Goal: Task Accomplishment & Management: Use online tool/utility

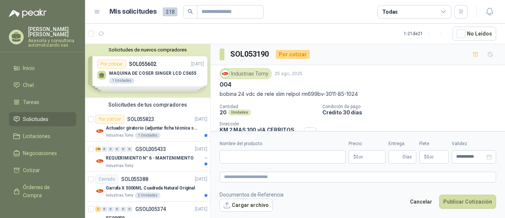
scroll to position [34, 0]
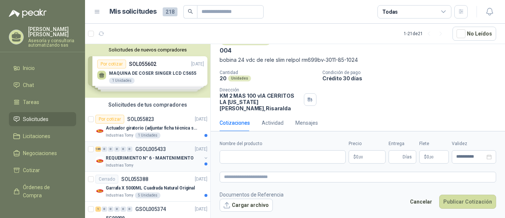
click at [170, 157] on p "REQUERIMIENTO N° 6 - MANTENIMIENTO" at bounding box center [150, 157] width 88 height 7
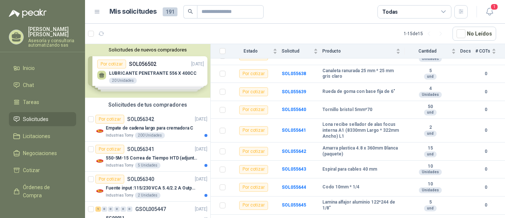
scroll to position [155, 0]
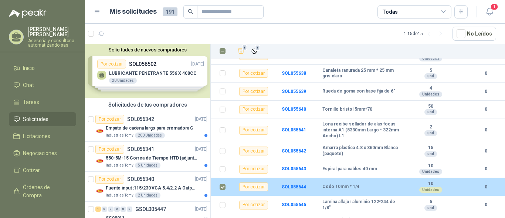
click at [261, 183] on div "Por cotizar" at bounding box center [253, 186] width 29 height 9
click at [255, 183] on div "Por cotizar" at bounding box center [253, 186] width 29 height 9
click at [227, 178] on td at bounding box center [220, 187] width 19 height 18
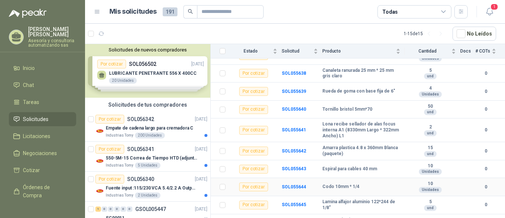
click at [253, 182] on div "Por cotizar" at bounding box center [253, 186] width 29 height 9
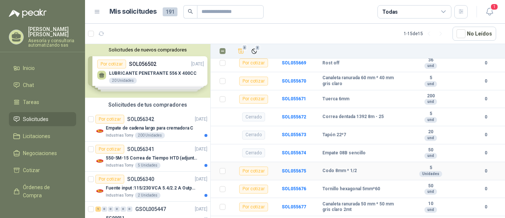
scroll to position [754, 0]
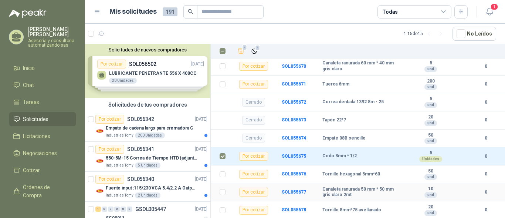
click at [261, 201] on td "Por cotizar" at bounding box center [256, 192] width 52 height 18
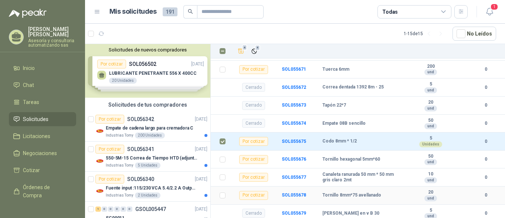
scroll to position [3341, 0]
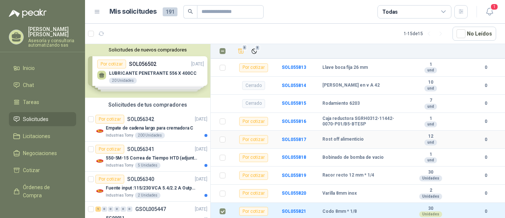
click at [431, 132] on td "12 und" at bounding box center [432, 139] width 55 height 18
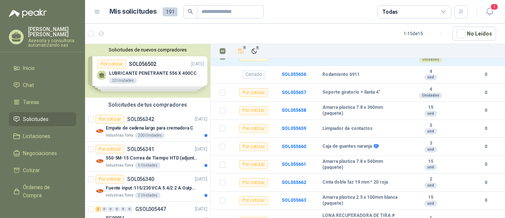
scroll to position [0, 0]
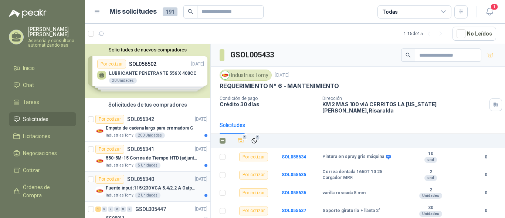
click at [143, 187] on p "Fuente input :115/230 VCA 5.4/2.2 A Output: 24 VDC 10 A 47-63 Hz" at bounding box center [152, 187] width 92 height 7
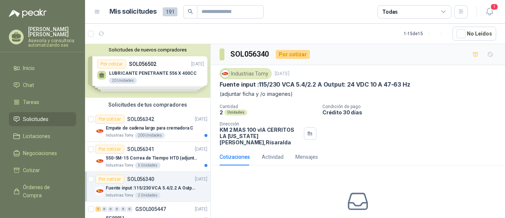
click at [143, 187] on p "Fuente input :115/230 VCA 5.4/2.2 A Output: 24 VDC 10 A 47-63 Hz" at bounding box center [152, 187] width 92 height 7
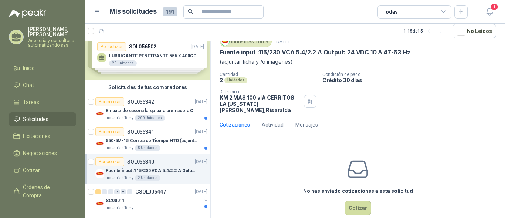
scroll to position [39, 0]
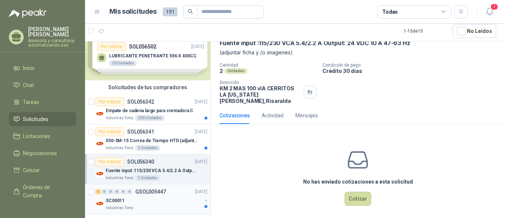
click at [149, 199] on div "SC00011" at bounding box center [154, 200] width 96 height 9
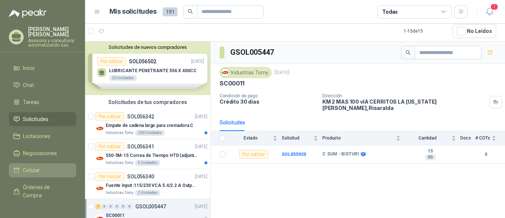
click at [30, 169] on span "Cotizar" at bounding box center [31, 170] width 17 height 8
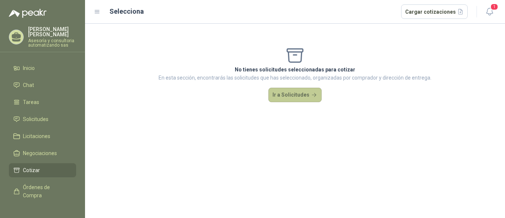
click at [302, 96] on button "Ir a Solicitudes" at bounding box center [294, 95] width 53 height 15
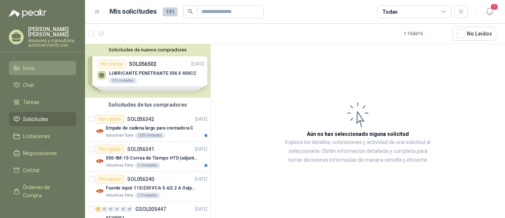
click at [30, 69] on span "Inicio" at bounding box center [29, 68] width 12 height 8
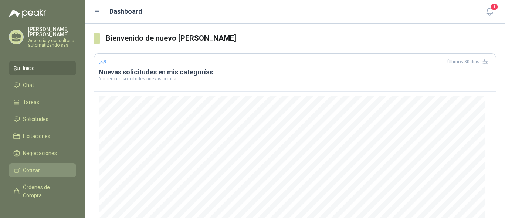
click at [33, 165] on link "Cotizar" at bounding box center [42, 170] width 67 height 14
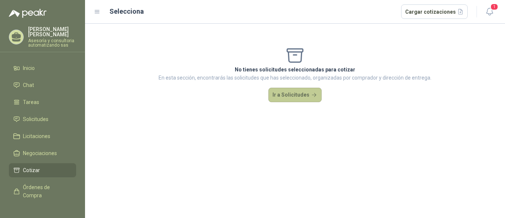
click at [286, 95] on button "Ir a Solicitudes" at bounding box center [294, 95] width 53 height 15
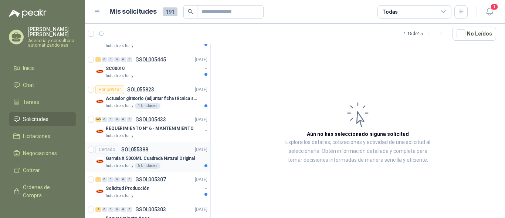
scroll to position [247, 0]
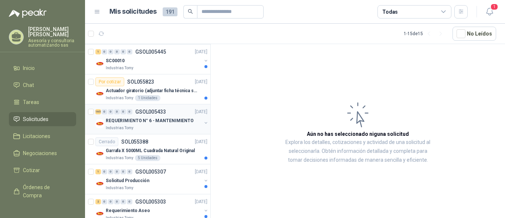
click at [137, 120] on p "REQUERIMIENTO N° 6 - MANTENIMIENTO" at bounding box center [150, 120] width 88 height 7
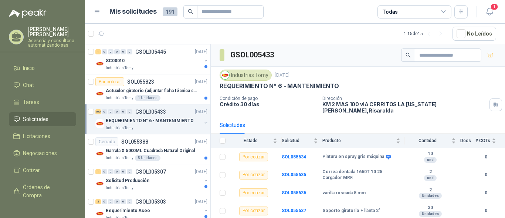
scroll to position [351, 0]
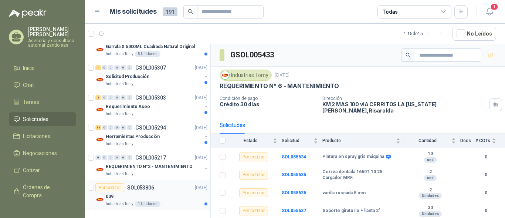
click at [132, 192] on div "009" at bounding box center [157, 196] width 102 height 9
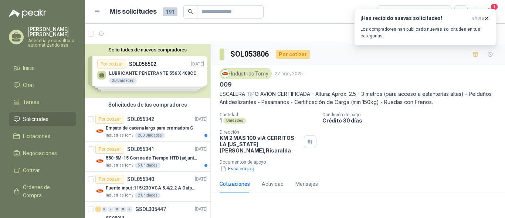
click at [158, 73] on div "Solicitudes de nuevos compradores Por cotizar SOL056502 [DATE] LUBRICANTE PENET…" at bounding box center [147, 71] width 125 height 54
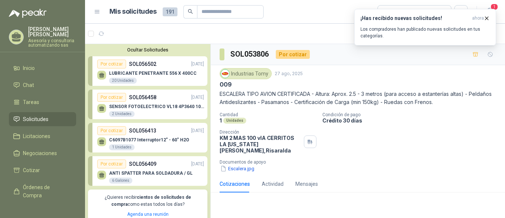
click at [153, 110] on div "SENSOR FOTOELECTRICO VL18 4P3640 10 30 V 2 Unidades" at bounding box center [156, 110] width 95 height 13
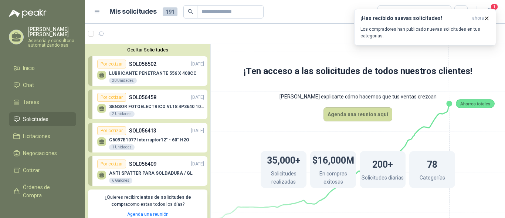
click at [146, 106] on p "SENSOR FOTOELECTRICO VL18 4P3640 10 30 V" at bounding box center [156, 106] width 95 height 5
click at [105, 95] on div "Por cotizar" at bounding box center [111, 97] width 29 height 9
click at [117, 97] on div "Por cotizar" at bounding box center [111, 97] width 29 height 9
click at [467, 45] on div "¡Has recibido nuevas solicitudes! ahora Los compradores han publicado nuevas so…" at bounding box center [425, 27] width 142 height 37
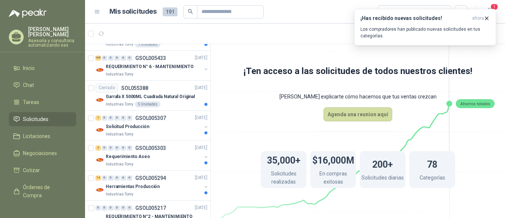
scroll to position [479, 0]
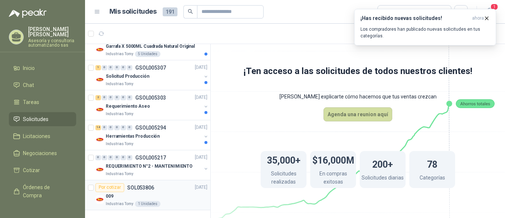
click at [133, 188] on p "SOL053806" at bounding box center [140, 187] width 27 height 5
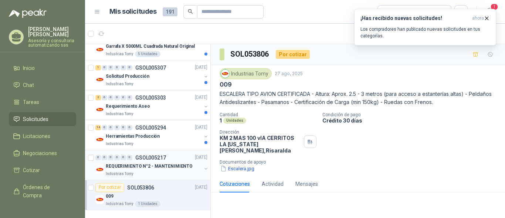
click at [136, 168] on p "REQUERIMIENTO N°2 - MANTENIMIENTO" at bounding box center [149, 166] width 87 height 7
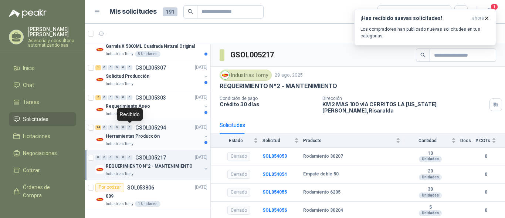
click at [132, 131] on div "14 0 0 0 0 0 GSOL005294 [DATE]" at bounding box center [151, 127] width 113 height 9
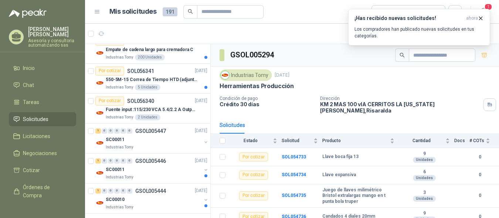
scroll to position [228, 0]
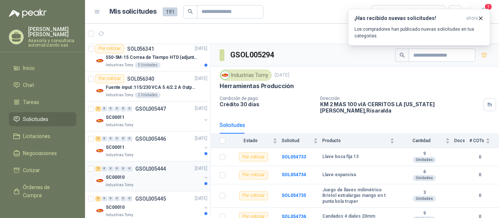
click at [152, 170] on p "GSOL005444" at bounding box center [150, 168] width 31 height 5
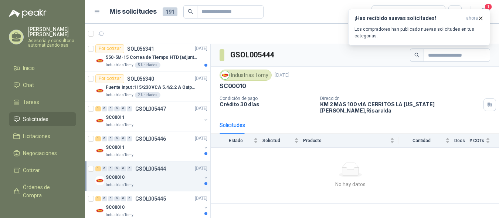
click at [203, 177] on button "button" at bounding box center [206, 177] width 6 height 6
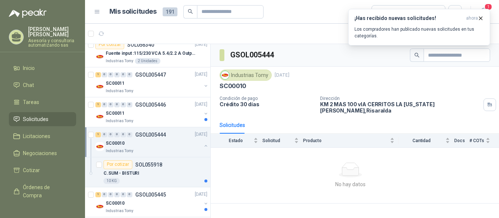
scroll to position [277, 0]
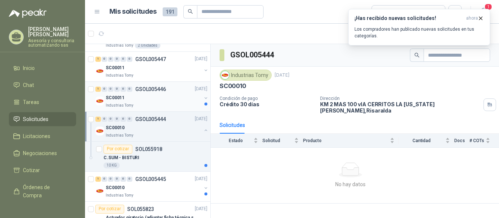
click at [171, 93] on div "1 0 0 0 0 0 GSOL005446 [DATE]" at bounding box center [151, 89] width 113 height 9
click at [203, 98] on button "button" at bounding box center [206, 98] width 6 height 6
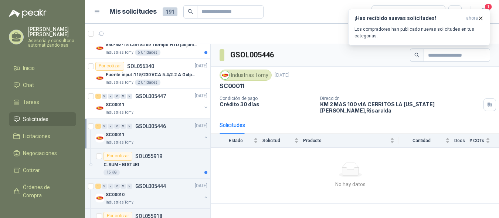
scroll to position [232, 0]
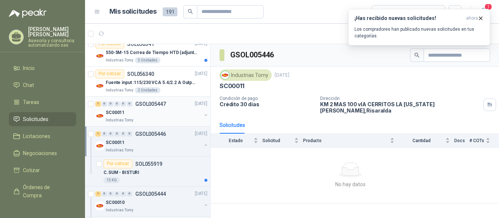
click at [176, 104] on div "1 0 0 0 0 0 GSOL005447 [DATE]" at bounding box center [151, 103] width 113 height 9
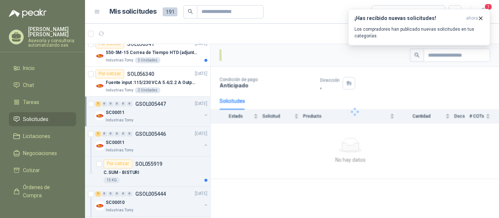
click at [203, 115] on button "button" at bounding box center [206, 115] width 6 height 6
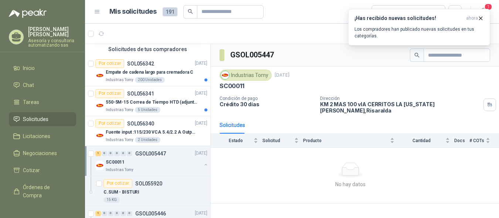
scroll to position [164, 0]
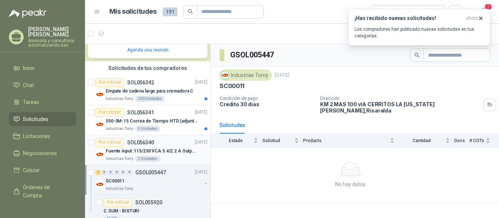
click at [175, 144] on div "Por cotizar SOL056340 [DATE]" at bounding box center [151, 142] width 112 height 9
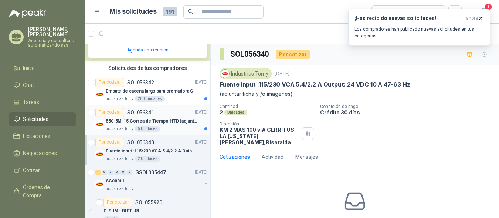
click at [166, 120] on p "550-5M-15 Correa de Tiempo HTD (adjuntar ficha y /o imagenes)" at bounding box center [152, 121] width 92 height 7
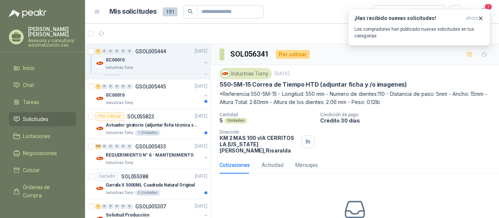
scroll to position [445, 0]
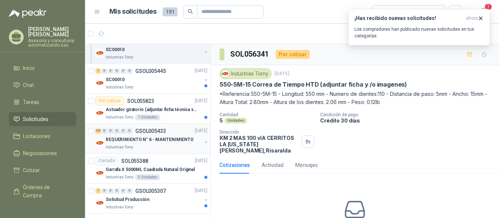
click at [167, 135] on div "REQUERIMIENTO N° 6 - MANTENIMIENTO" at bounding box center [154, 139] width 96 height 9
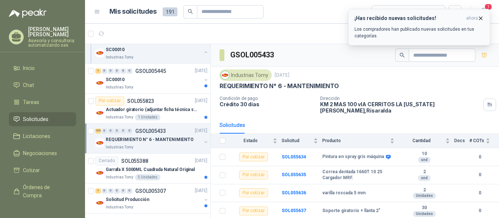
click at [481, 17] on icon "button" at bounding box center [480, 18] width 6 height 6
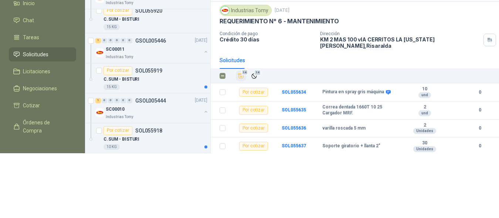
click at [244, 69] on span "14" at bounding box center [244, 72] width 7 height 6
click at [26, 106] on span "Cotizar" at bounding box center [31, 105] width 17 height 8
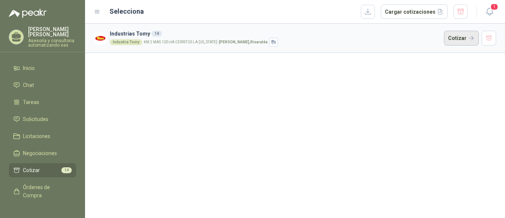
click at [461, 39] on button "Cotizar" at bounding box center [461, 38] width 35 height 15
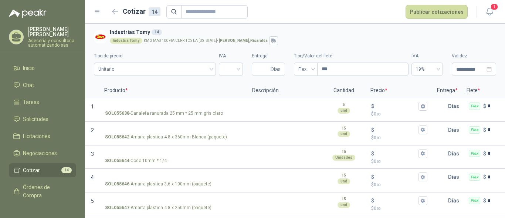
scroll to position [217, 0]
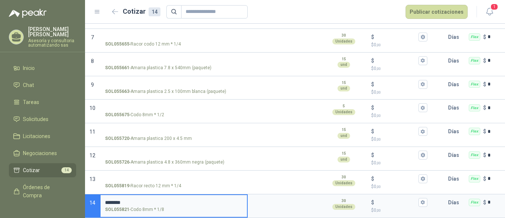
click at [139, 200] on input "********" at bounding box center [173, 203] width 137 height 6
type input "**********"
click at [383, 207] on p "$ 0 ,00" at bounding box center [399, 210] width 56 height 7
click at [383, 205] on input "$ $ 0 ,00" at bounding box center [395, 202] width 41 height 6
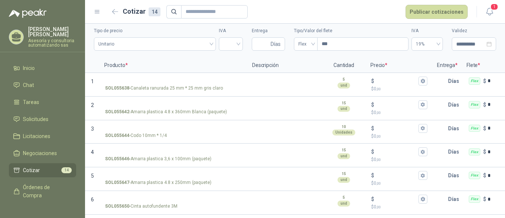
scroll to position [0, 0]
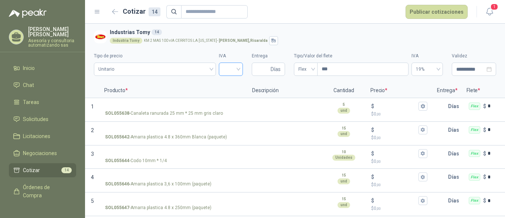
click at [236, 67] on div at bounding box center [231, 68] width 24 height 13
click at [226, 84] on div "19%" at bounding box center [228, 85] width 12 height 8
click at [257, 66] on input "Entrega" at bounding box center [262, 69] width 13 height 13
type input "*"
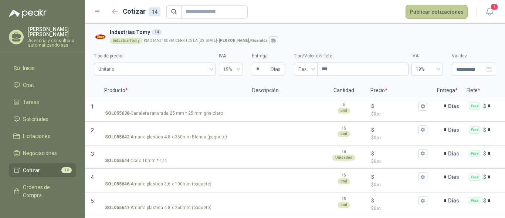
click at [427, 13] on button "Publicar cotizaciones" at bounding box center [436, 12] width 62 height 14
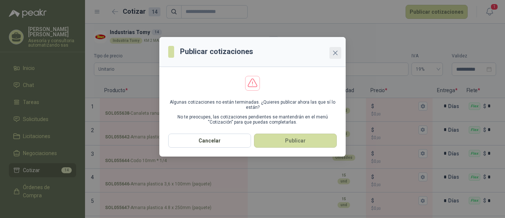
click at [334, 54] on icon "close" at bounding box center [335, 53] width 6 height 6
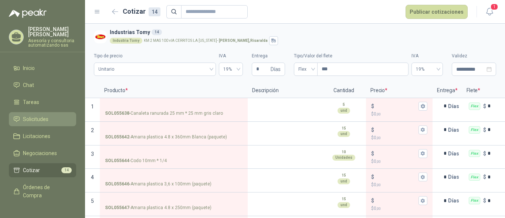
click at [25, 122] on span "Solicitudes" at bounding box center [35, 119] width 25 height 8
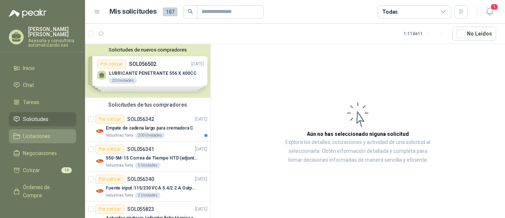
click at [31, 136] on span "Licitaciones" at bounding box center [36, 136] width 27 height 8
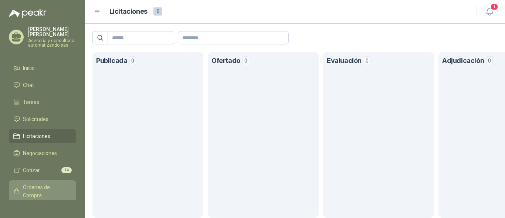
click at [34, 191] on span "Órdenes de Compra" at bounding box center [46, 191] width 46 height 16
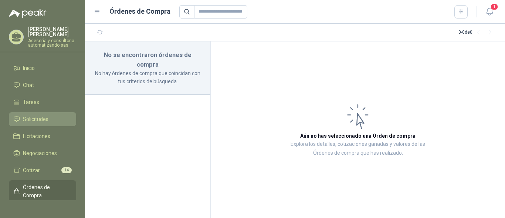
click at [30, 118] on span "Solicitudes" at bounding box center [35, 119] width 25 height 8
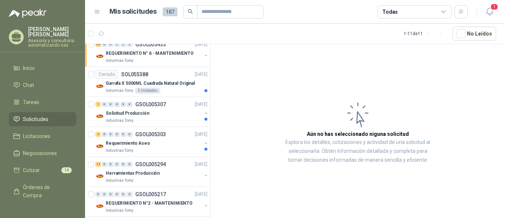
scroll to position [231, 0]
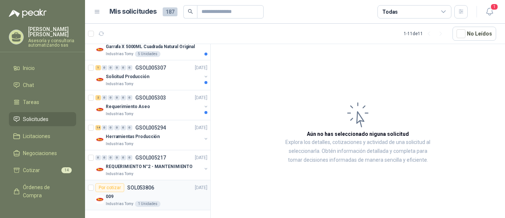
click at [184, 202] on div "Industrias Tomy 1 Unidades" at bounding box center [157, 204] width 102 height 6
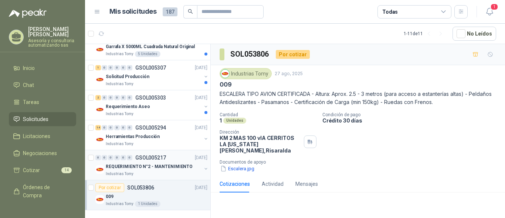
click at [175, 168] on p "REQUERIMIENTO N°2 - MANTENIMIENTO" at bounding box center [149, 166] width 87 height 7
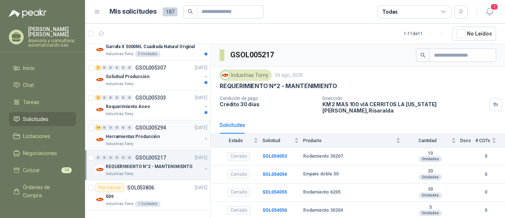
click at [165, 140] on div "Herramientas Producción" at bounding box center [154, 136] width 96 height 9
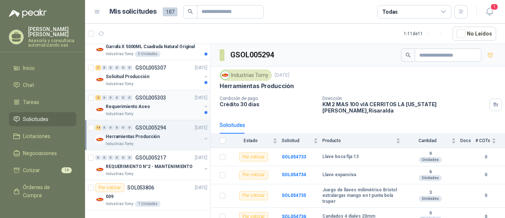
click at [156, 113] on div "Industrias Tomy" at bounding box center [154, 114] width 96 height 6
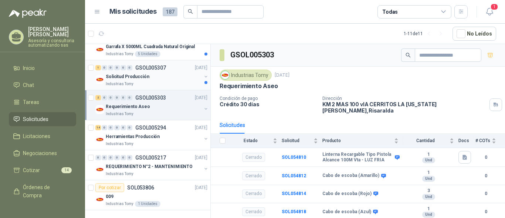
click at [150, 79] on div "Solicitud Producción" at bounding box center [154, 76] width 96 height 9
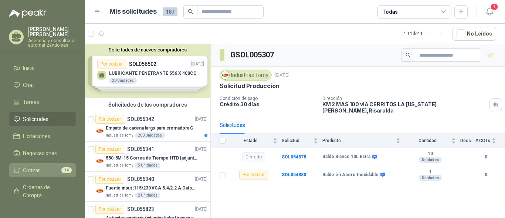
click at [40, 170] on li "Cotizar 14" at bounding box center [42, 170] width 58 height 8
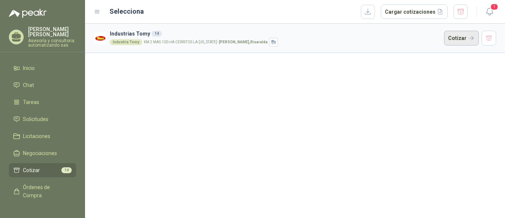
click at [455, 42] on button "Cotizar" at bounding box center [461, 38] width 35 height 15
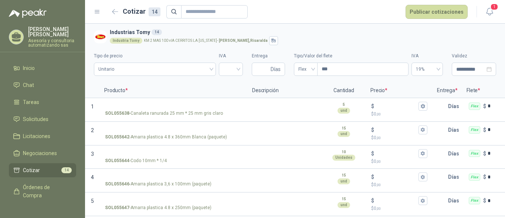
scroll to position [217, 0]
